Goal: Information Seeking & Learning: Learn about a topic

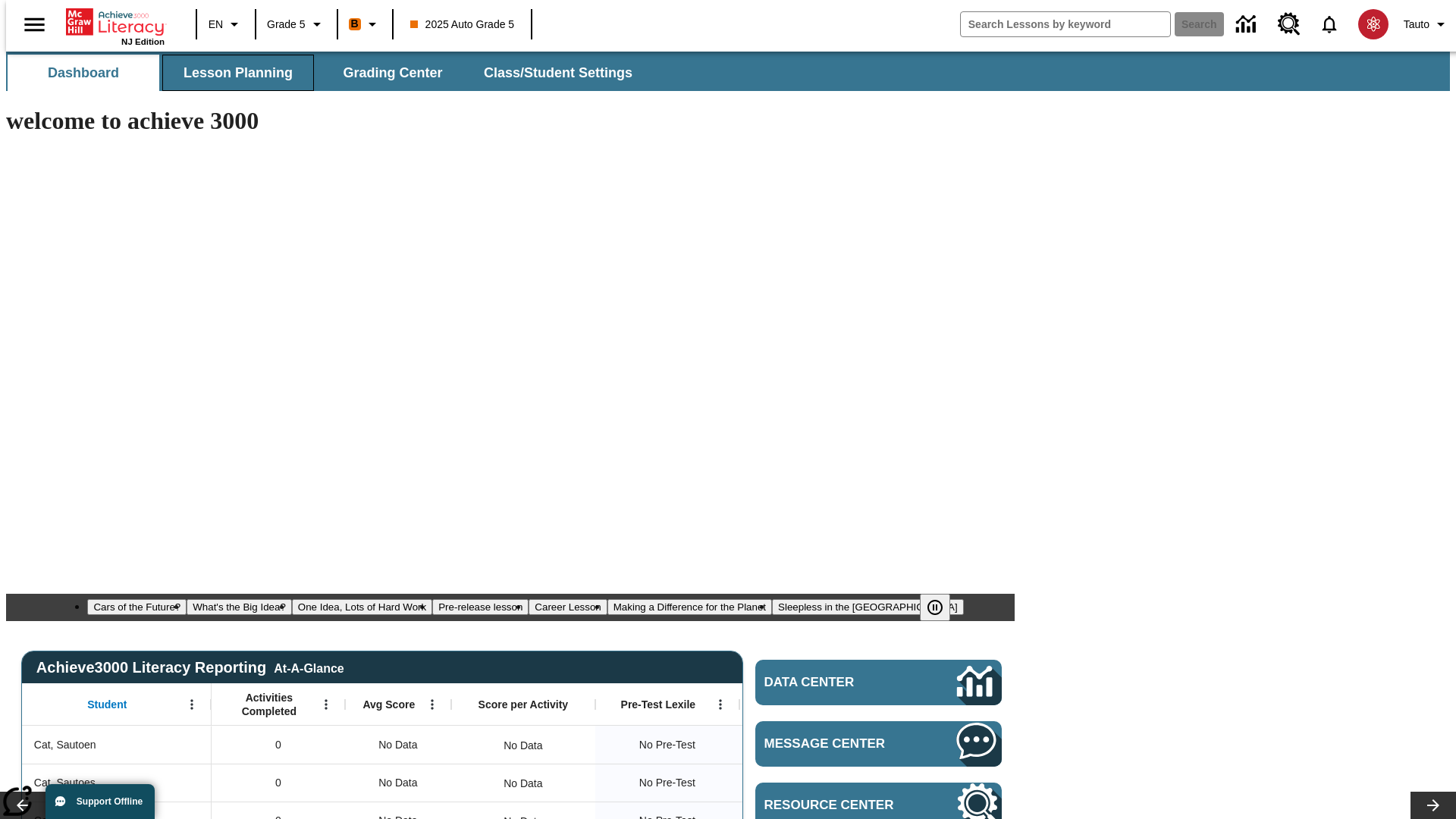
click at [232, 73] on span "Lesson Planning" at bounding box center [238, 73] width 109 height 18
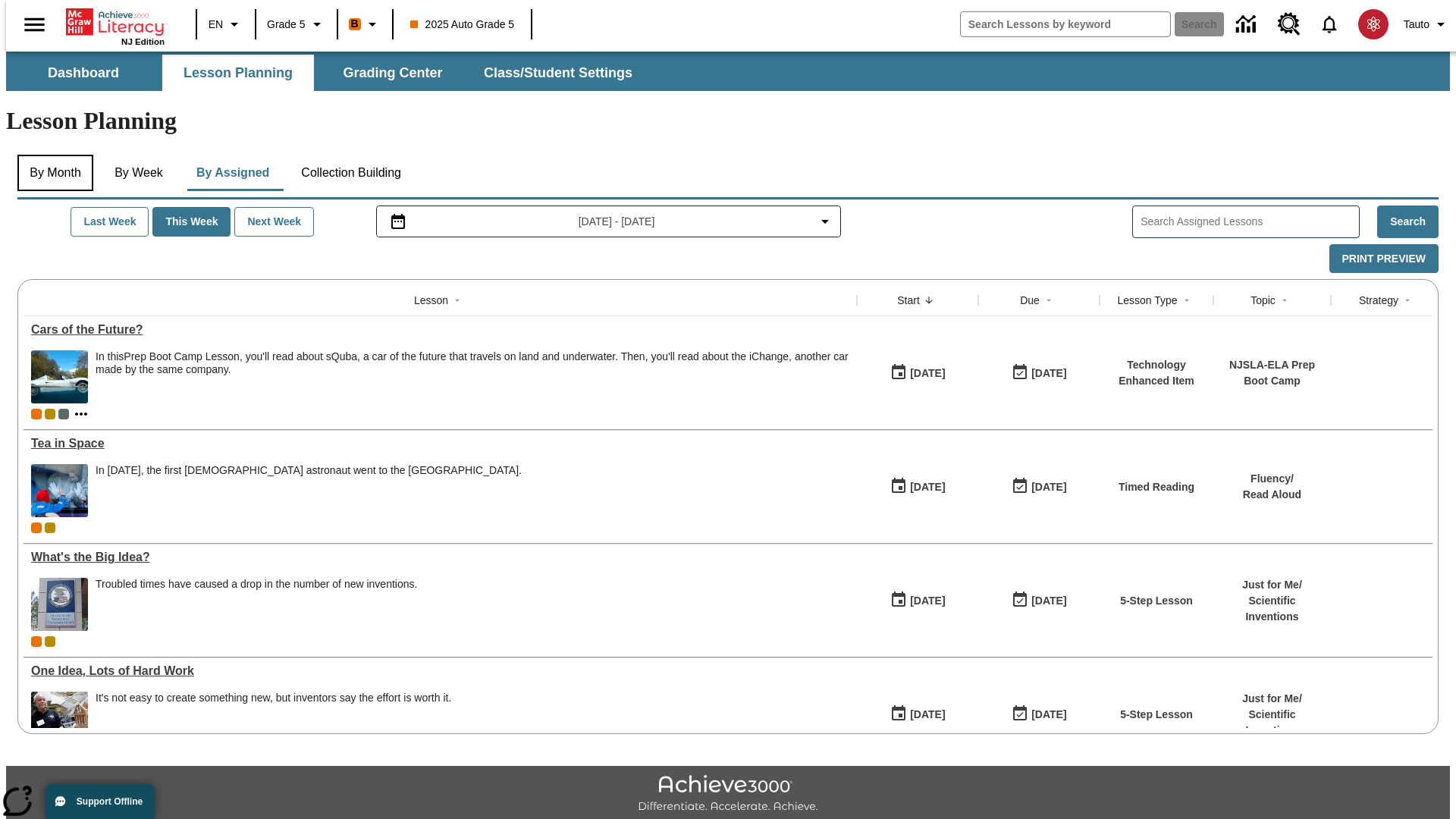
click at [51, 155] on button "By Month" at bounding box center [55, 172] width 76 height 36
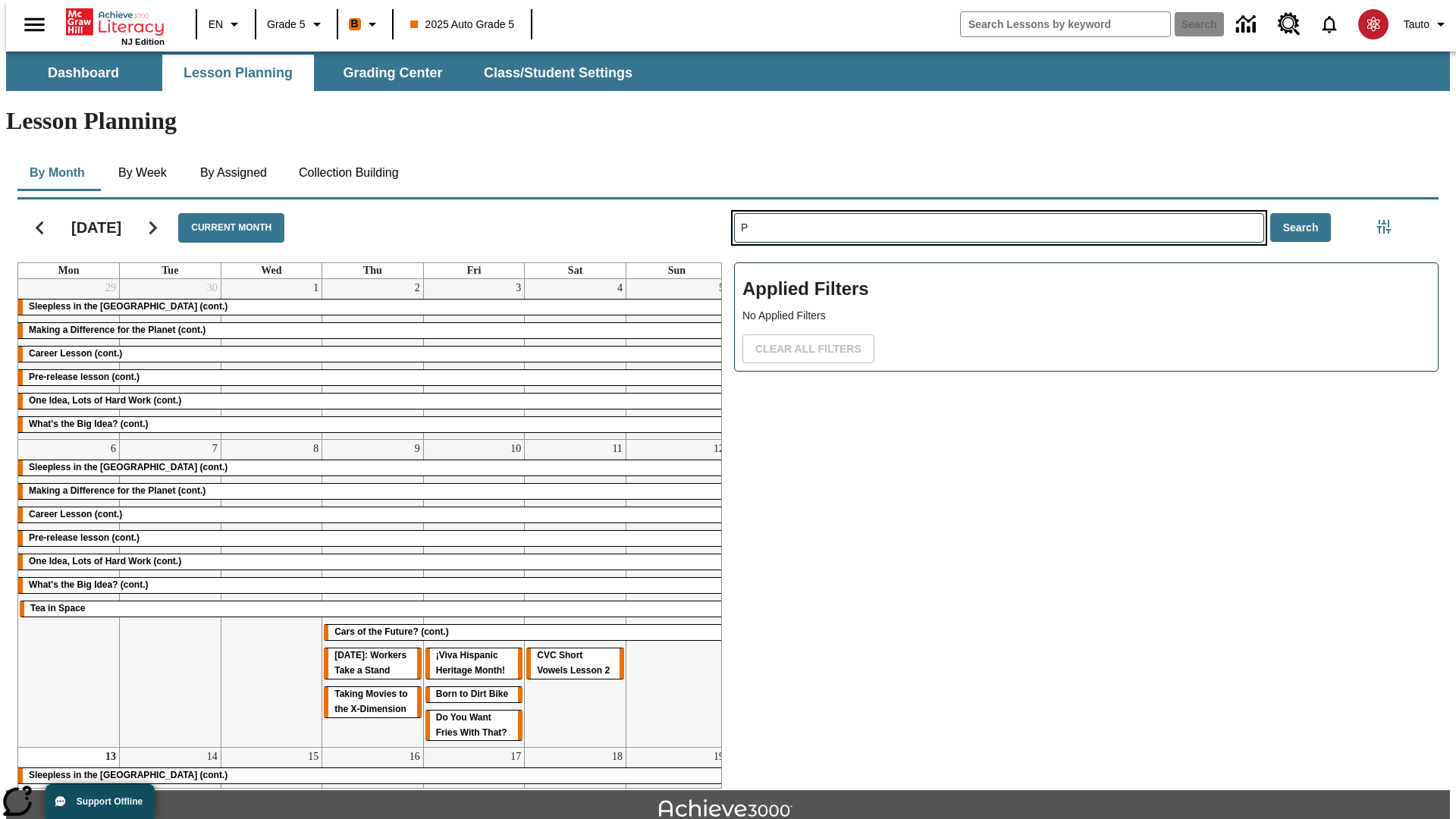
type input "P"
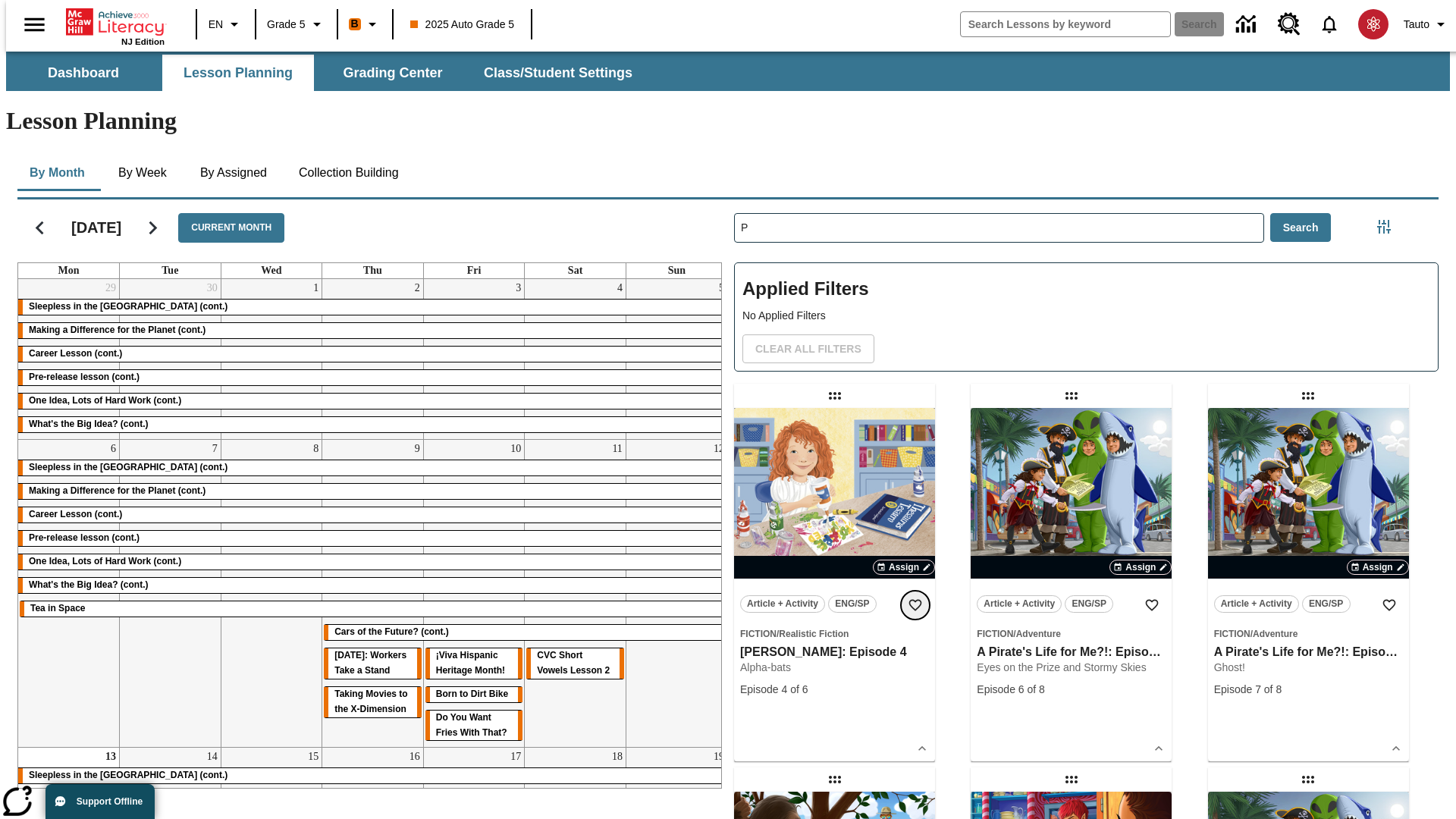
click at [915, 598] on icon "Add to Favorites" at bounding box center [916, 606] width 15 height 15
click at [109, 21] on icon "Home" at bounding box center [116, 22] width 101 height 30
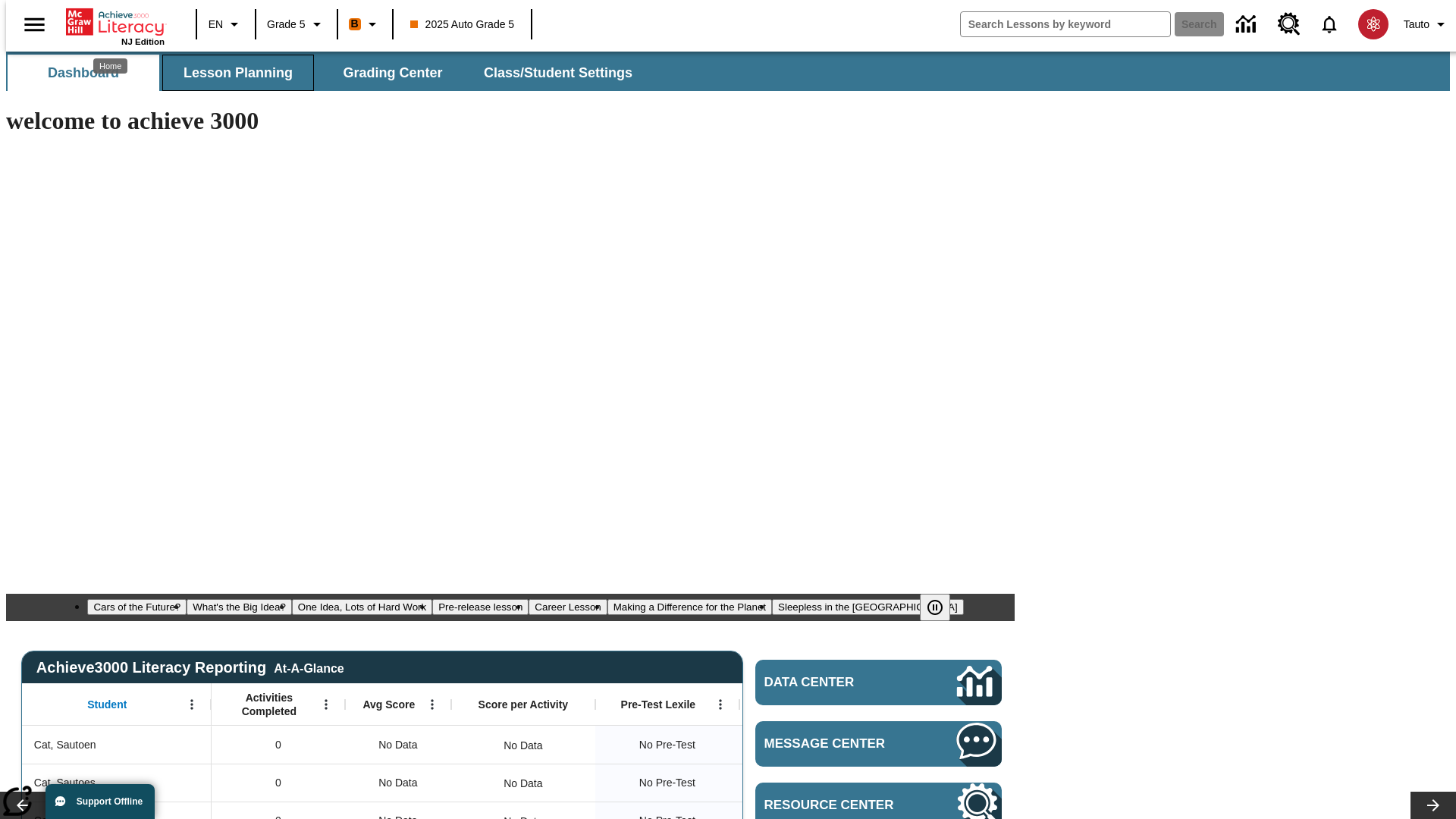
click at [232, 73] on span "Lesson Planning" at bounding box center [238, 73] width 109 height 18
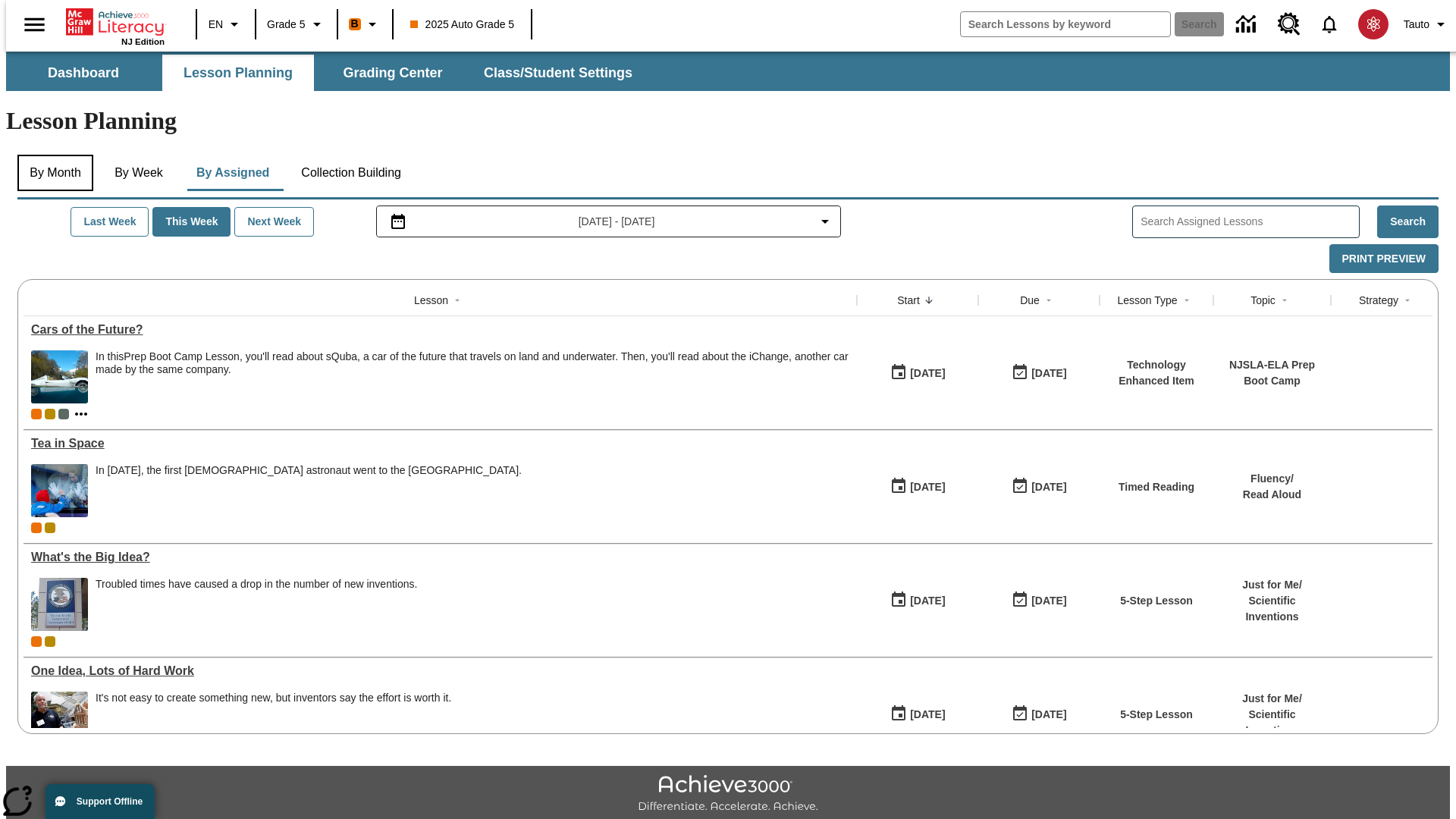
click at [51, 155] on button "By Month" at bounding box center [55, 172] width 76 height 36
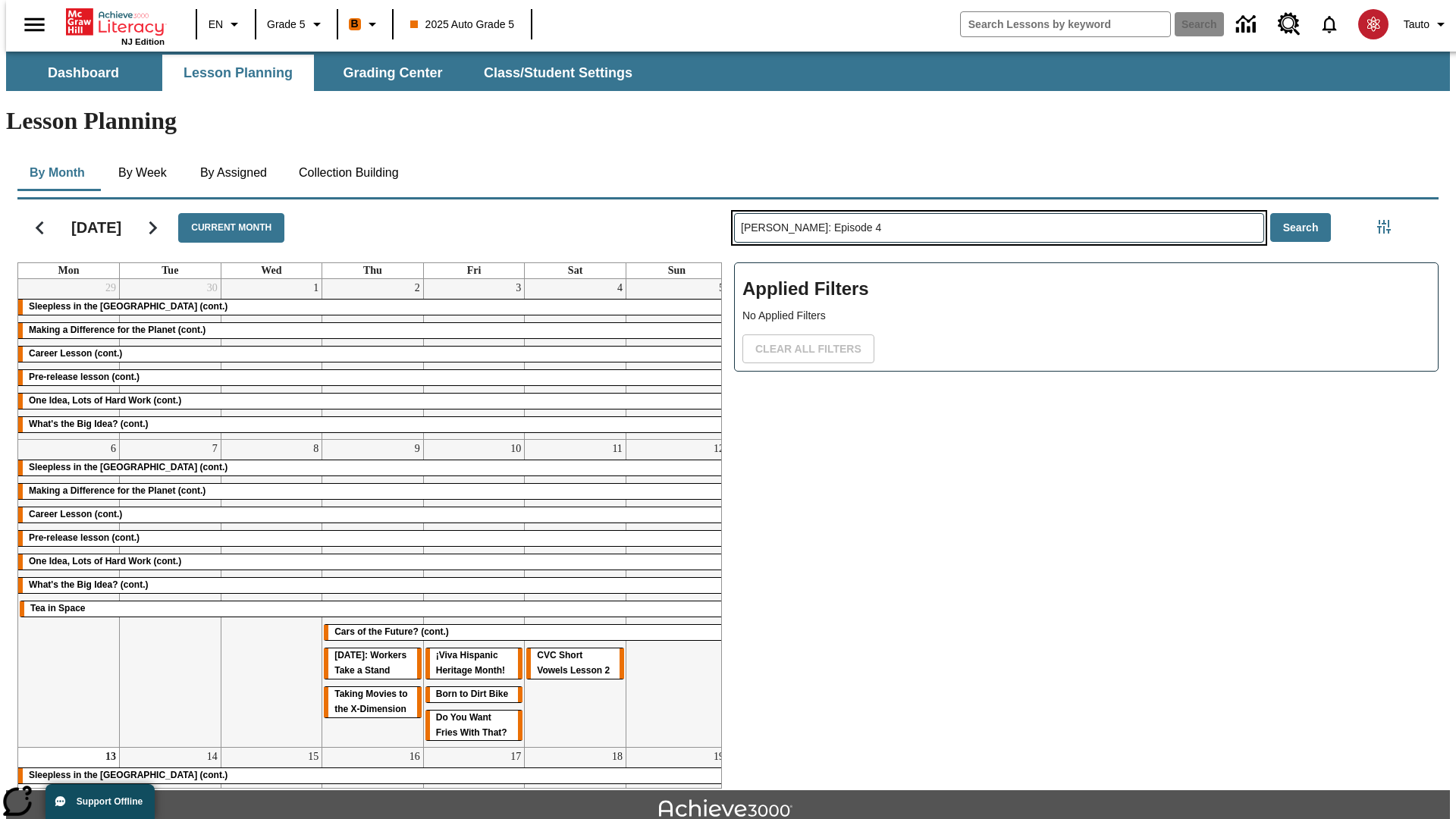
type input "[PERSON_NAME]: Episode 4"
